Goal: Task Accomplishment & Management: Manage account settings

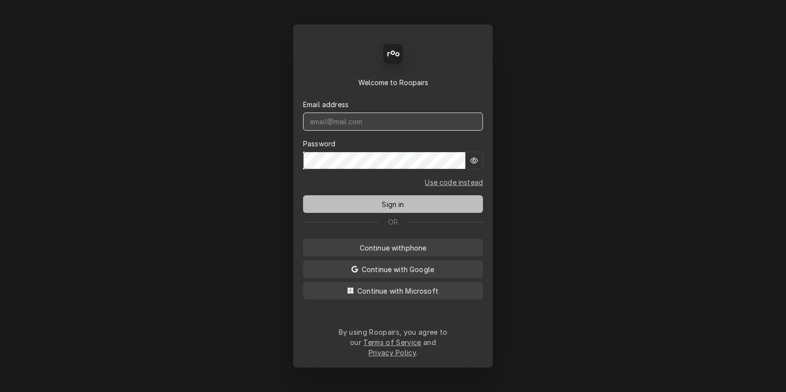
type input "dstewart.red@yahoo.com"
click at [383, 205] on span "Sign in" at bounding box center [393, 204] width 26 height 10
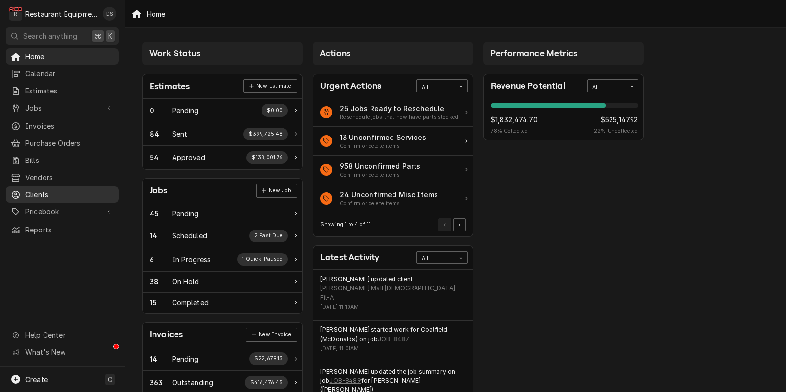
click at [41, 189] on span "Clients" at bounding box center [69, 194] width 89 height 10
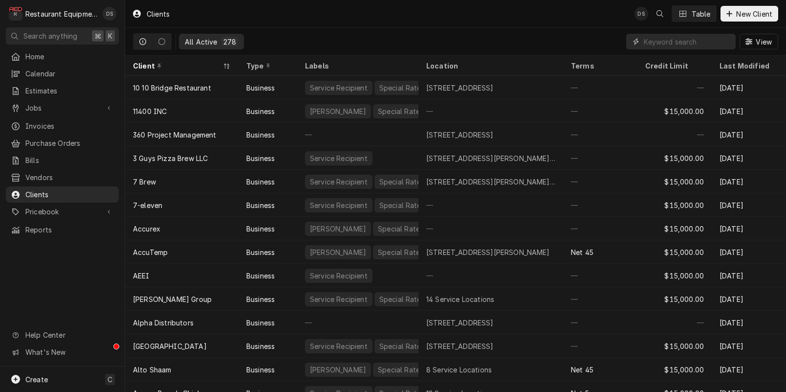
click at [667, 44] on input "Dynamic Content Wrapper" at bounding box center [687, 42] width 87 height 16
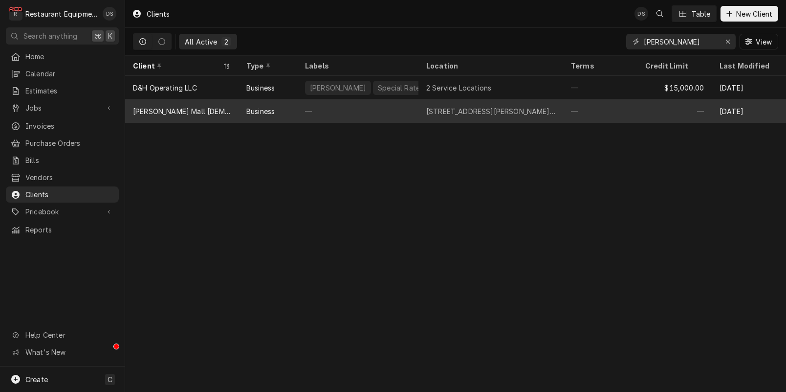
type input "mercer"
click at [249, 114] on div "Business" at bounding box center [261, 111] width 28 height 10
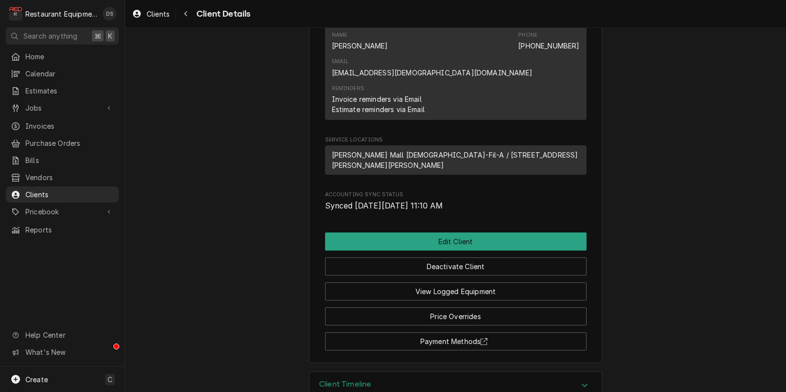
scroll to position [360, 0]
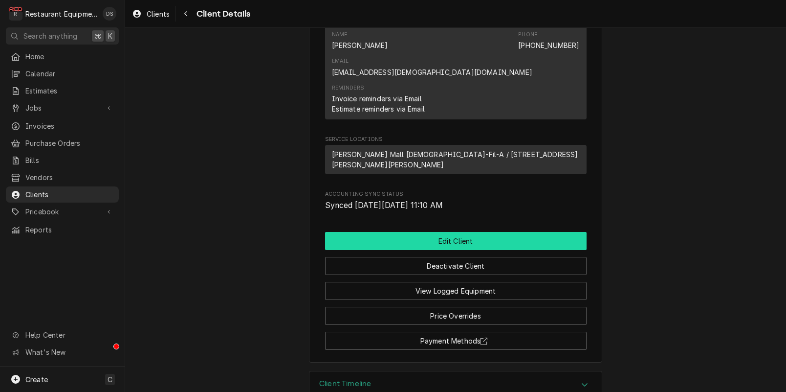
click at [432, 232] on button "Edit Client" at bounding box center [456, 241] width 262 height 18
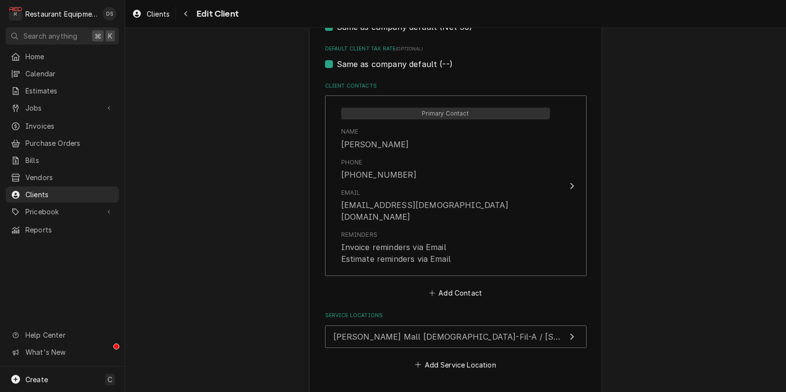
scroll to position [618, 0]
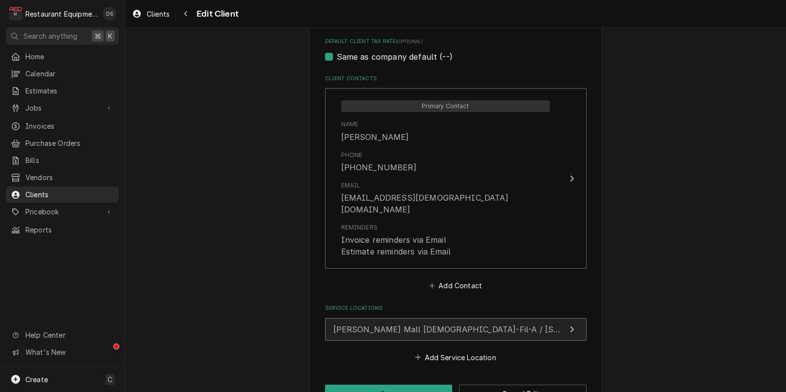
click at [410, 324] on span "[PERSON_NAME] Mall [DEMOGRAPHIC_DATA]-Fil-A / [STREET_ADDRESS][PERSON_NAME][PER…" at bounding box center [547, 329] width 427 height 10
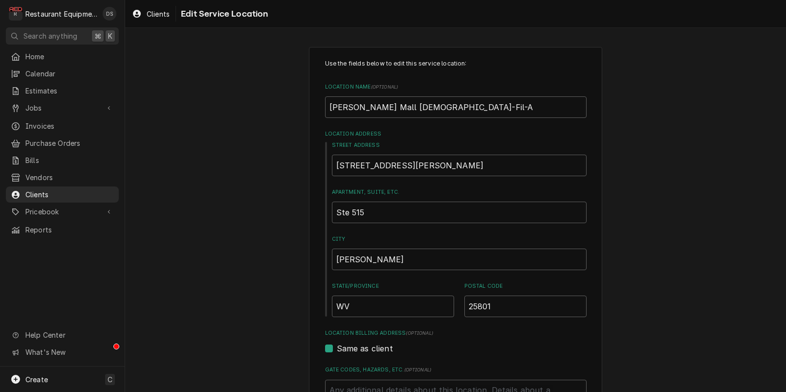
scroll to position [69, 0]
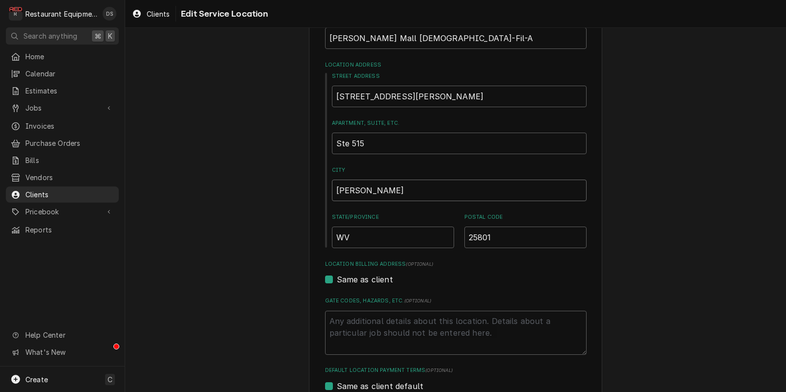
drag, startPoint x: 378, startPoint y: 193, endPoint x: 288, endPoint y: 187, distance: 90.2
click at [288, 187] on div "Use the fields below to edit this service location: Location Name ( optional ) …" at bounding box center [455, 250] width 661 height 563
type textarea "x"
type input "B"
type textarea "x"
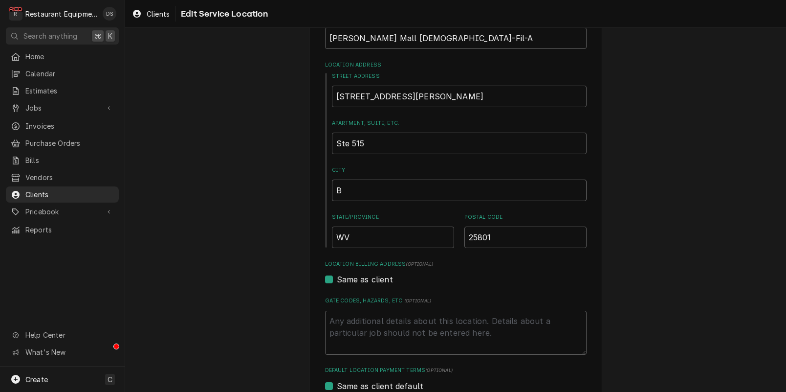
type input "Bl"
type textarea "x"
type input "Blu"
type textarea "x"
type input "Blue"
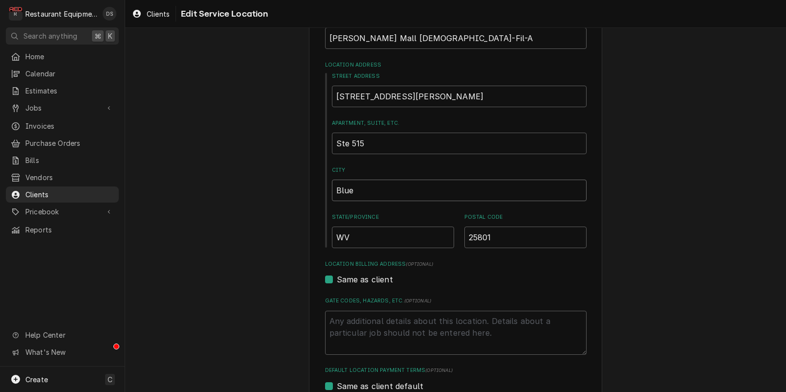
type textarea "x"
type input "Bluef"
type textarea "x"
type input "Bluefi"
type textarea "x"
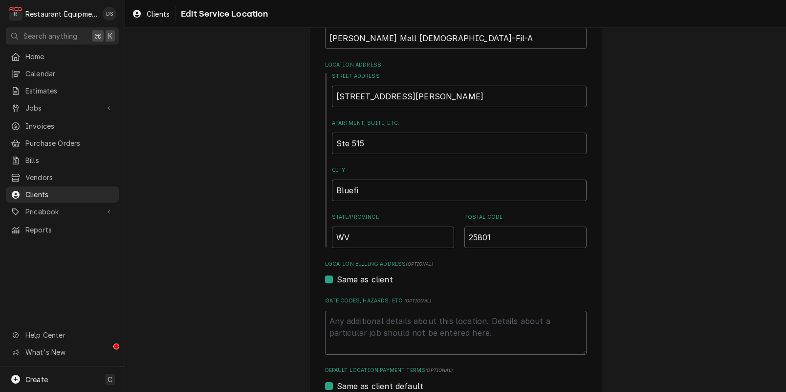
type input "Bluefie"
type textarea "x"
type input "Bluefiel"
type textarea "x"
type input "Bluefield"
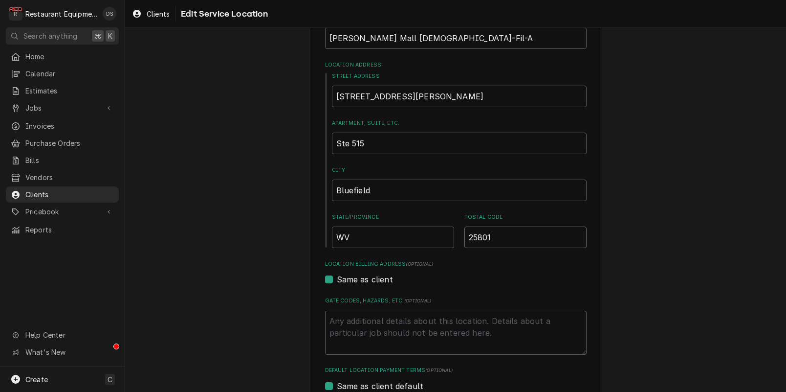
type textarea "x"
type input "2"
type textarea "x"
type input "24"
type textarea "x"
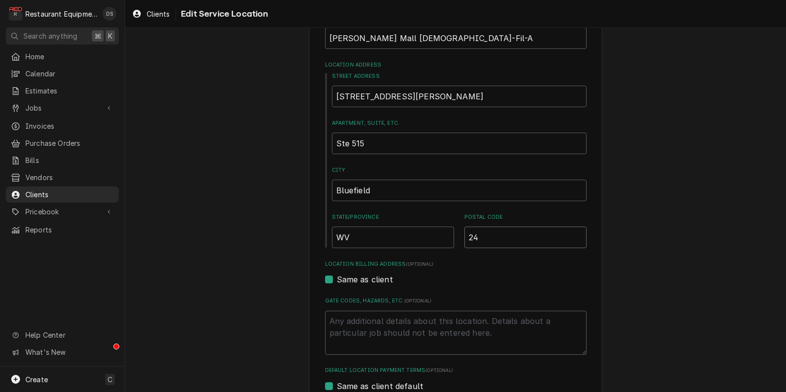
type input "247"
type textarea "x"
type input "2470"
type textarea "x"
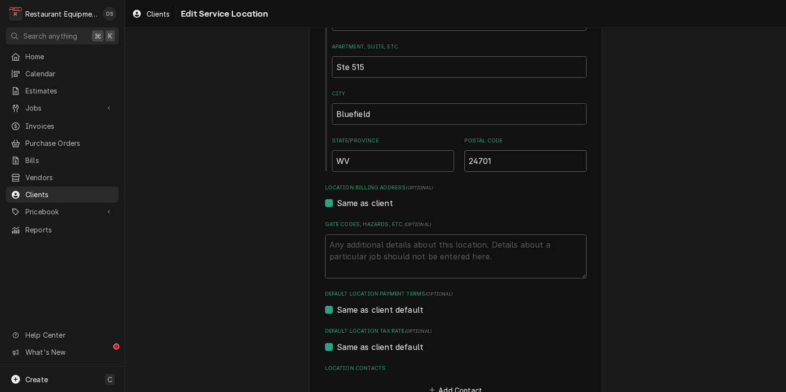
scroll to position [210, 0]
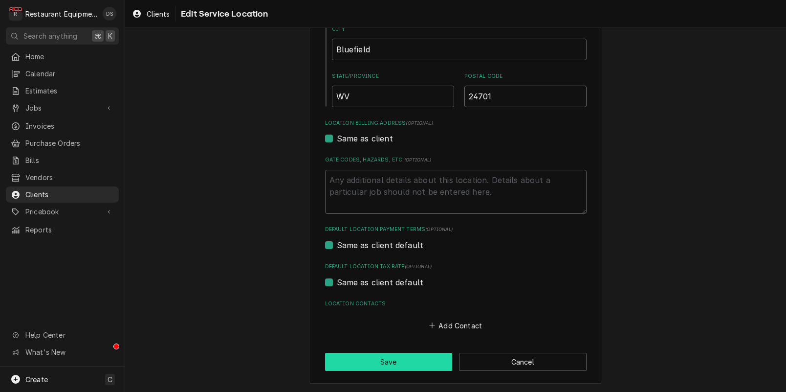
type input "24701"
click at [396, 365] on button "Save" at bounding box center [389, 362] width 128 height 18
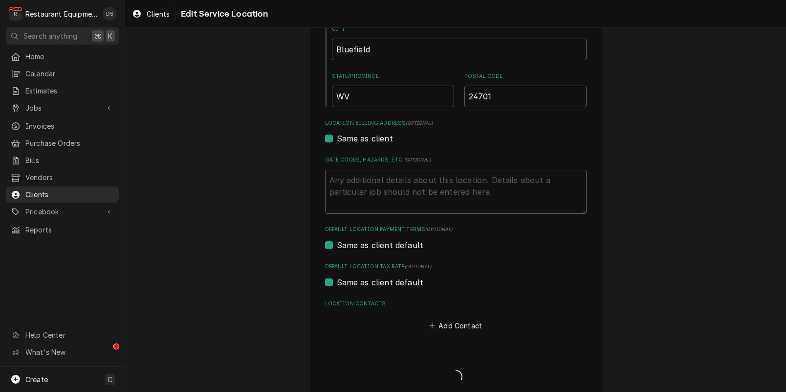
type textarea "x"
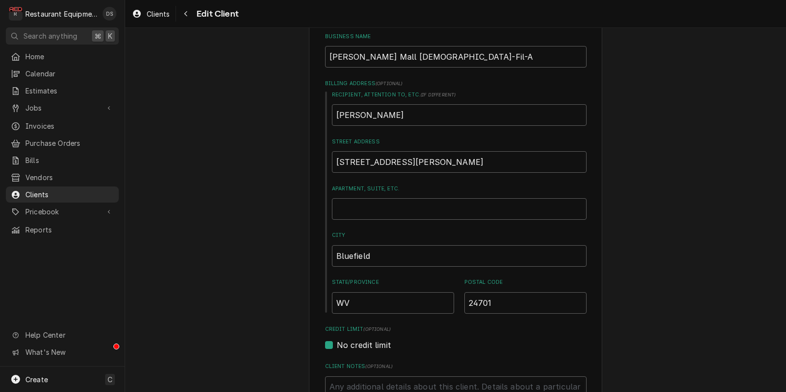
scroll to position [146, 0]
